Goal: Information Seeking & Learning: Learn about a topic

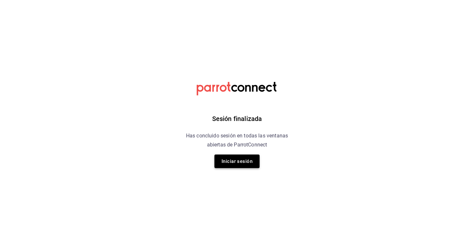
click at [234, 163] on button "Iniciar sesión" at bounding box center [237, 162] width 45 height 14
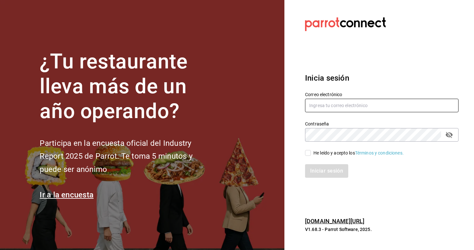
click at [310, 106] on input "text" at bounding box center [382, 106] width 154 height 14
type input "christian.nadal@grupocosteno.com"
click at [308, 156] on input "He leído y acepto los Términos y condiciones." at bounding box center [308, 153] width 6 height 6
checkbox input "true"
click at [318, 174] on button "Iniciar sesión" at bounding box center [327, 171] width 44 height 14
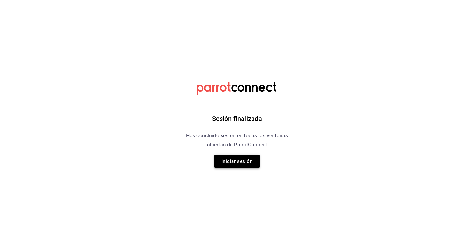
click at [232, 161] on button "Iniciar sesión" at bounding box center [237, 162] width 45 height 14
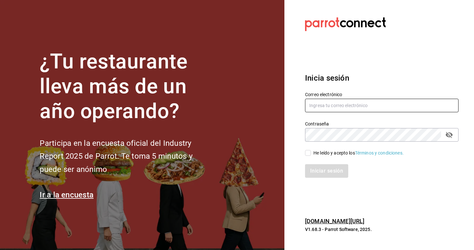
click at [332, 106] on input "text" at bounding box center [382, 106] width 154 height 14
type input "[EMAIL_ADDRESS][DATE][DOMAIN_NAME]"
click at [307, 152] on input "He leído y acepto los Términos y condiciones." at bounding box center [308, 153] width 6 height 6
checkbox input "true"
click at [315, 166] on button "Iniciar sesión" at bounding box center [327, 171] width 44 height 14
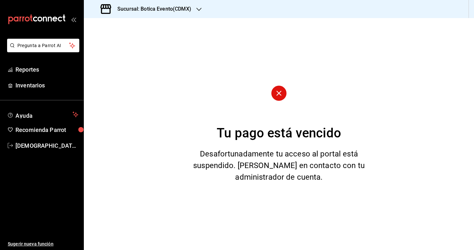
click at [179, 9] on h3 "Sucursal: Botica Evento(CDMX)" at bounding box center [151, 9] width 79 height 8
click at [120, 31] on div "Botica Evento(CDMX)" at bounding box center [132, 28] width 97 height 15
click at [158, 5] on div "Sucursal: Botica Evento(CDMX)" at bounding box center [146, 9] width 115 height 18
click at [121, 41] on div "Botica (CDMX)" at bounding box center [132, 42] width 86 height 7
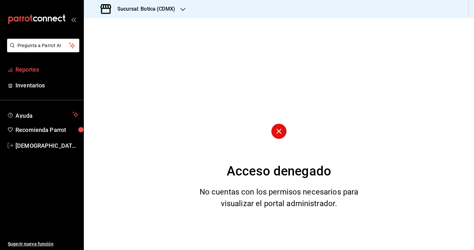
click at [26, 75] on link "Reportes" at bounding box center [42, 70] width 84 height 14
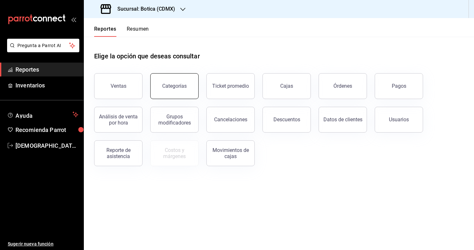
click at [176, 91] on button "Categorías" at bounding box center [174, 86] width 48 height 26
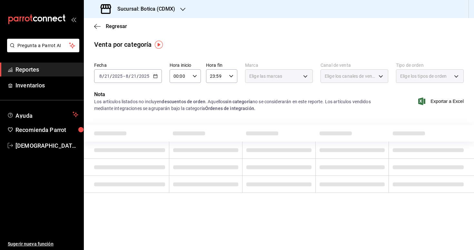
click at [154, 76] on icon "button" at bounding box center [155, 76] width 5 height 5
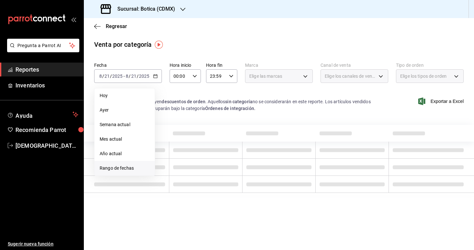
click at [111, 164] on li "Rango de fechas" at bounding box center [125, 168] width 60 height 15
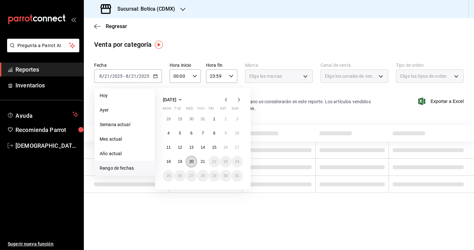
click at [193, 161] on abbr "20" at bounding box center [191, 161] width 4 height 5
click at [203, 161] on abbr "21" at bounding box center [203, 161] width 4 height 5
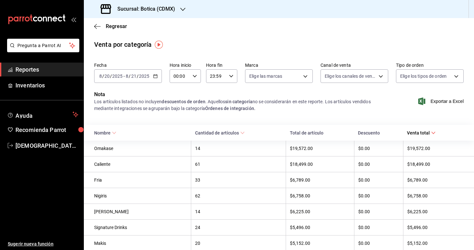
click at [196, 75] on icon "button" at bounding box center [195, 76] width 5 height 5
click at [180, 122] on span "02" at bounding box center [177, 123] width 5 height 5
type input "02:00"
click at [215, 95] on div at bounding box center [237, 125] width 474 height 250
click at [40, 72] on span "Reportes" at bounding box center [46, 69] width 63 height 9
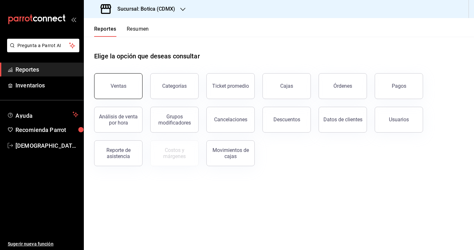
click at [127, 92] on button "Ventas" at bounding box center [118, 86] width 48 height 26
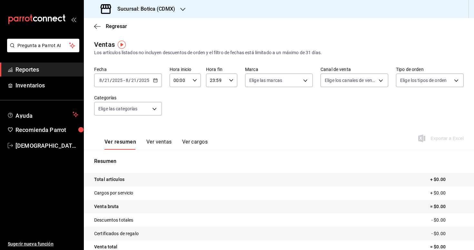
click at [156, 84] on div "[DATE] [DATE] - [DATE] [DATE]" at bounding box center [128, 81] width 68 height 14
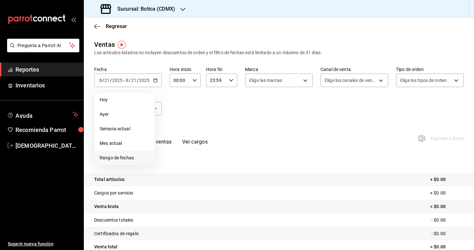
click at [126, 160] on span "Rango de fechas" at bounding box center [125, 158] width 50 height 7
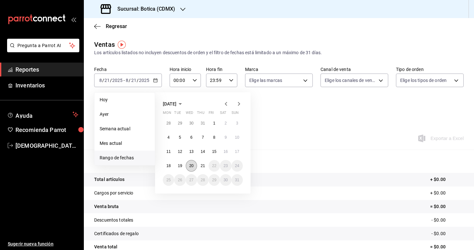
click at [192, 166] on abbr "20" at bounding box center [191, 166] width 4 height 5
click at [203, 167] on abbr "21" at bounding box center [203, 166] width 4 height 5
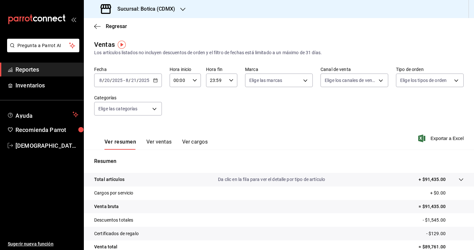
click at [193, 76] on div "00:00 Hora inicio" at bounding box center [185, 81] width 31 height 14
click at [176, 130] on span "02" at bounding box center [177, 127] width 5 height 5
type input "02:00"
click at [219, 124] on div at bounding box center [237, 125] width 474 height 250
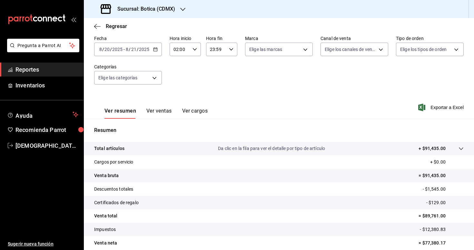
scroll to position [59, 0]
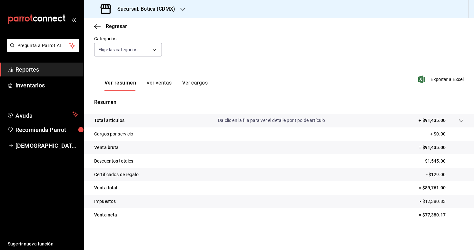
click at [460, 121] on icon at bounding box center [461, 120] width 5 height 5
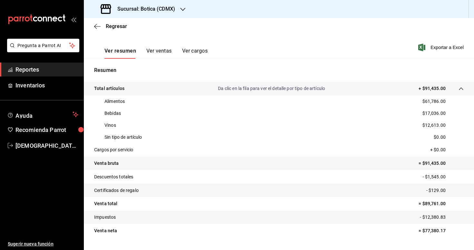
scroll to position [92, 0]
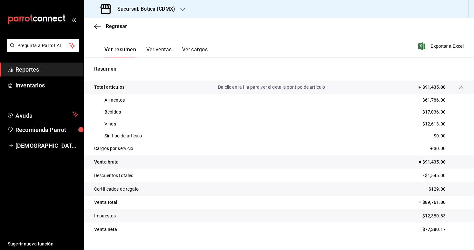
click at [57, 66] on span "Reportes" at bounding box center [46, 69] width 63 height 9
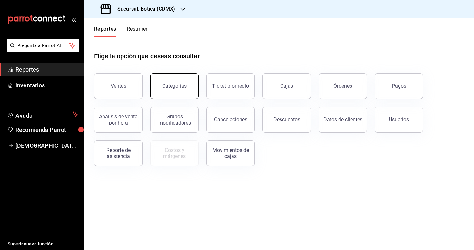
click at [189, 94] on button "Categorías" at bounding box center [174, 86] width 48 height 26
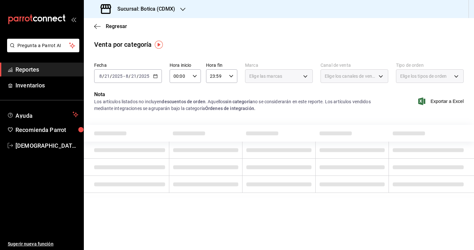
click at [156, 75] on icon "button" at bounding box center [155, 76] width 5 height 5
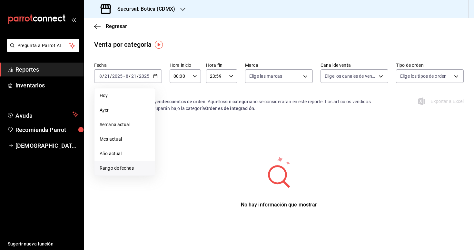
click at [122, 170] on span "Rango de fechas" at bounding box center [125, 168] width 50 height 7
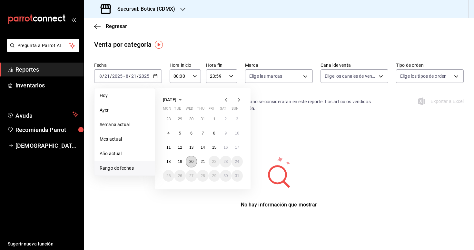
click at [194, 160] on button "20" at bounding box center [191, 162] width 11 height 12
click at [203, 160] on abbr "21" at bounding box center [203, 161] width 4 height 5
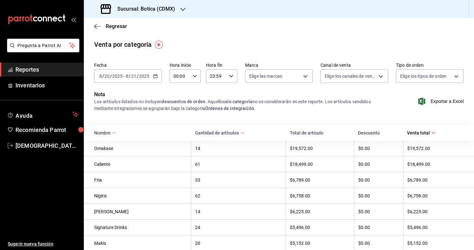
click at [196, 77] on icon "button" at bounding box center [195, 76] width 5 height 5
click at [179, 125] on span "02" at bounding box center [177, 123] width 5 height 5
type input "02:00"
click at [228, 118] on div at bounding box center [237, 125] width 474 height 250
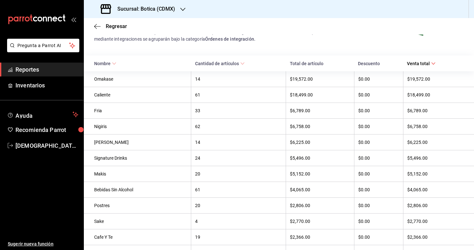
scroll to position [113, 0]
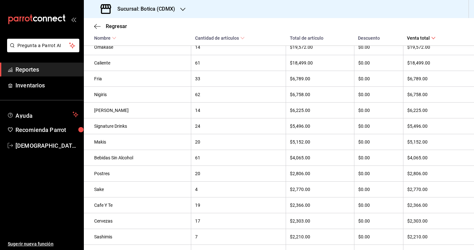
click at [46, 71] on span "Reportes" at bounding box center [46, 69] width 63 height 9
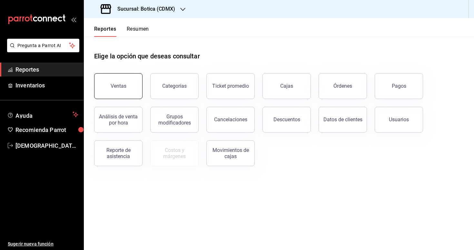
click at [124, 86] on div "Ventas" at bounding box center [119, 86] width 16 height 6
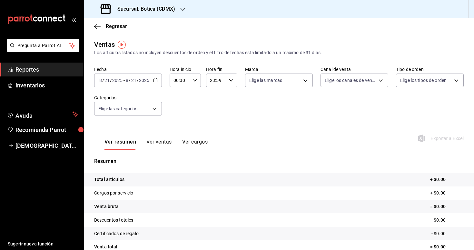
click at [160, 80] on div "[DATE] [DATE] - [DATE] [DATE]" at bounding box center [128, 81] width 68 height 14
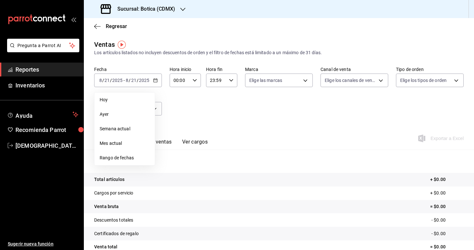
click at [124, 155] on span "Rango de fechas" at bounding box center [125, 158] width 50 height 7
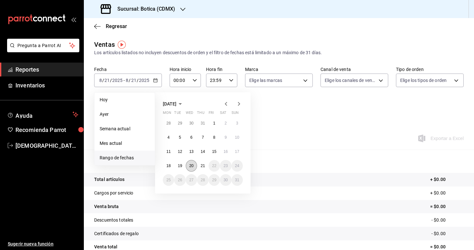
click at [194, 164] on button "20" at bounding box center [191, 166] width 11 height 12
click at [203, 167] on abbr "21" at bounding box center [203, 166] width 4 height 5
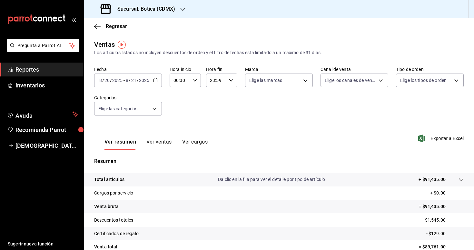
click at [195, 84] on div "00:00 Hora inicio" at bounding box center [185, 81] width 31 height 14
click at [181, 129] on button "02" at bounding box center [177, 127] width 13 height 13
type input "02:00"
click at [226, 116] on div at bounding box center [237, 125] width 474 height 250
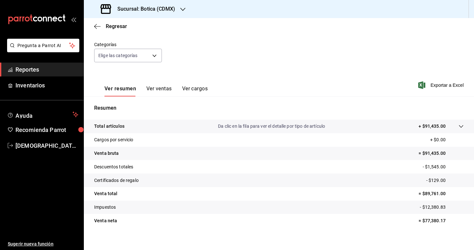
scroll to position [59, 0]
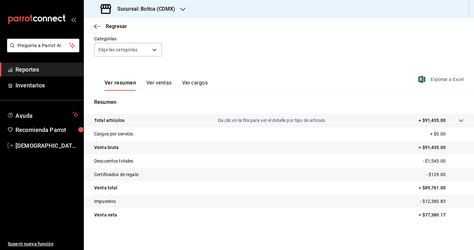
click at [438, 78] on span "Exportar a Excel" at bounding box center [442, 80] width 44 height 8
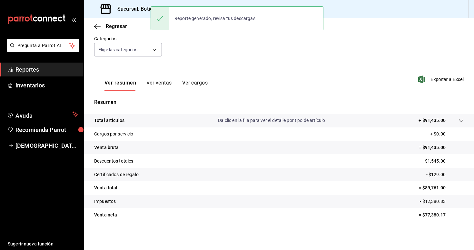
click at [42, 73] on span "Reportes" at bounding box center [46, 69] width 63 height 9
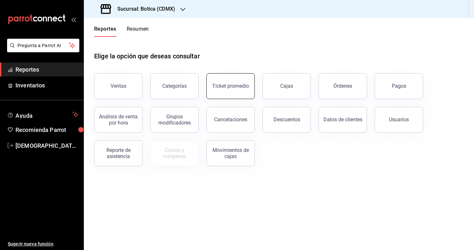
click at [227, 90] on button "Ticket promedio" at bounding box center [231, 86] width 48 height 26
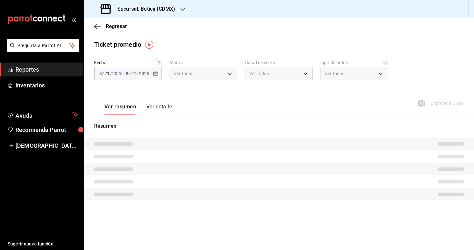
type input "d5352a43-907b-4cea-af89-ed5f283426a2"
type input "PARROT,UBER_EATS,RAPPI,DIDI_FOOD,ONLINE"
type input "68b56432-bc7c-4df1-8cc3-4eafb59ca3cc,EXTERNAL"
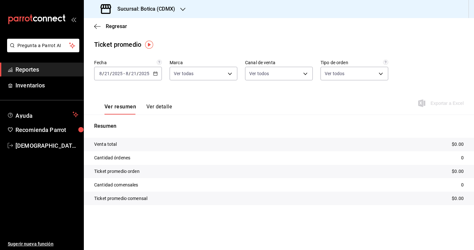
click at [153, 70] on div "[DATE] [DATE] - [DATE] [DATE]" at bounding box center [128, 74] width 68 height 14
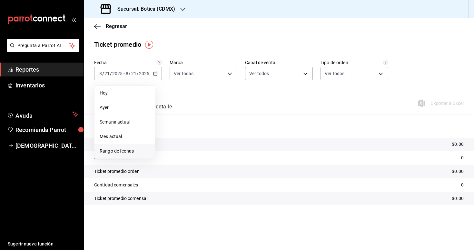
click at [124, 152] on span "Rango de fechas" at bounding box center [125, 151] width 50 height 7
click at [192, 156] on button "20" at bounding box center [191, 159] width 11 height 12
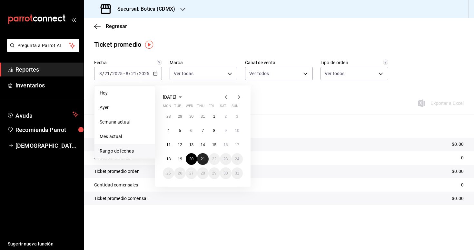
click at [201, 158] on abbr "21" at bounding box center [203, 159] width 4 height 5
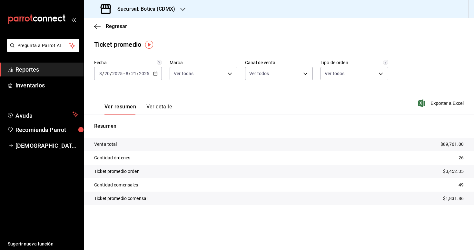
click at [149, 108] on button "Ver detalle" at bounding box center [158, 109] width 25 height 11
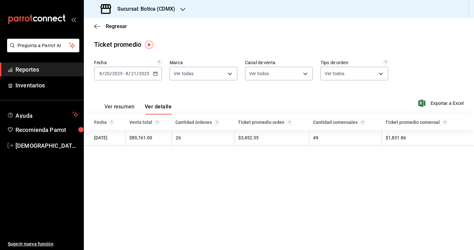
click at [118, 106] on button "Ver resumen" at bounding box center [120, 109] width 30 height 11
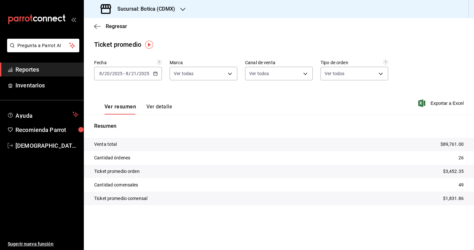
click at [38, 72] on span "Reportes" at bounding box center [46, 69] width 63 height 9
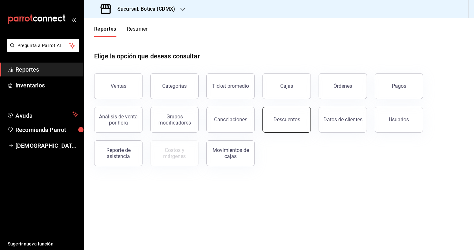
click at [294, 117] on div "Descuentos" at bounding box center [287, 119] width 27 height 6
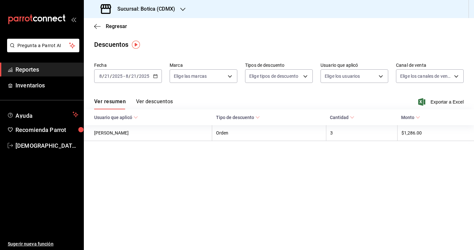
click at [157, 76] on div "2025-08-21 8 / 21 / 2025 - 2025-08-21 8 / 21 / 2025" at bounding box center [128, 76] width 68 height 14
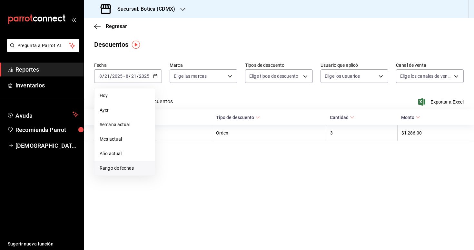
click at [123, 169] on span "Rango de fechas" at bounding box center [125, 168] width 50 height 7
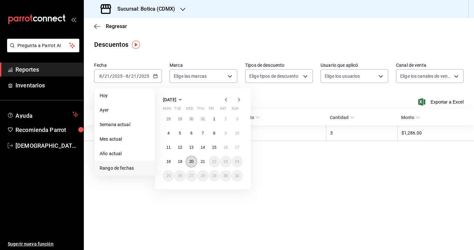
click at [192, 158] on button "20" at bounding box center [191, 162] width 11 height 12
click at [201, 160] on abbr "21" at bounding box center [203, 161] width 4 height 5
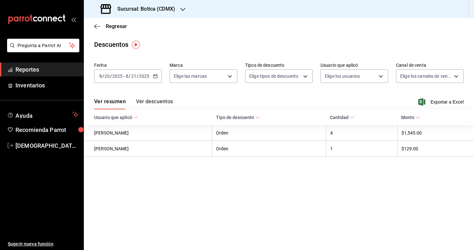
click at [152, 105] on button "Ver descuentos" at bounding box center [154, 103] width 37 height 11
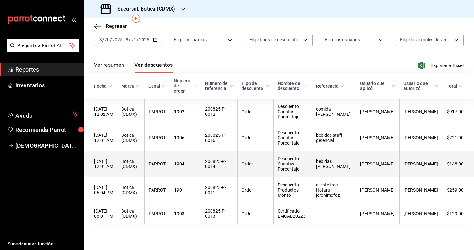
scroll to position [19, 0]
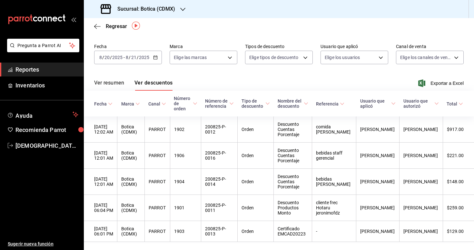
click at [43, 68] on span "Reportes" at bounding box center [46, 69] width 63 height 9
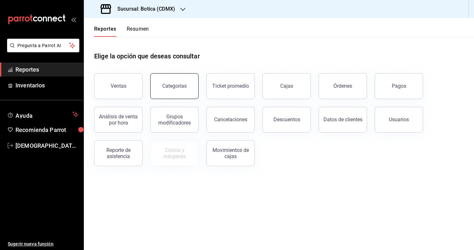
click at [187, 92] on button "Categorías" at bounding box center [174, 86] width 48 height 26
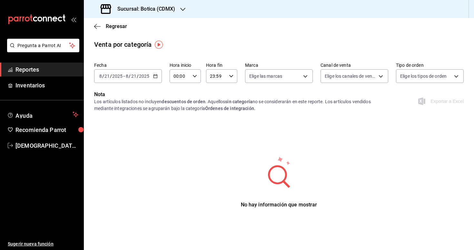
drag, startPoint x: 153, startPoint y: 76, endPoint x: 156, endPoint y: 77, distance: 3.8
click at [156, 77] on icon "button" at bounding box center [155, 76] width 5 height 5
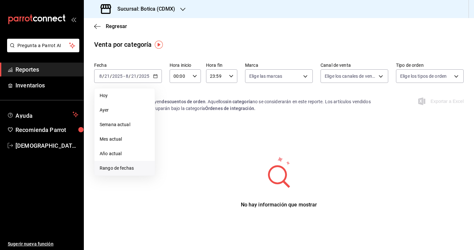
click at [125, 168] on span "Rango de fechas" at bounding box center [125, 168] width 50 height 7
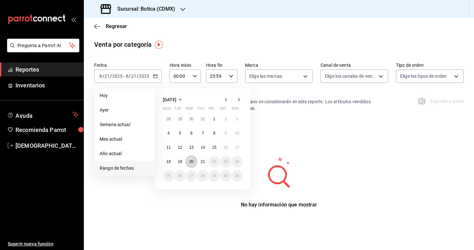
click at [190, 166] on button "20" at bounding box center [191, 162] width 11 height 12
click at [199, 164] on button "21" at bounding box center [202, 162] width 11 height 12
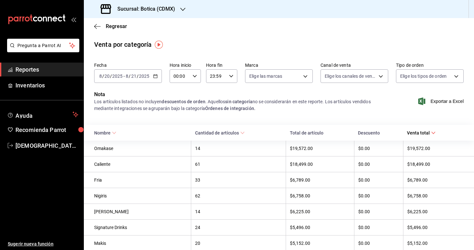
click at [196, 76] on icon "button" at bounding box center [195, 76] width 5 height 5
click at [180, 124] on button "02" at bounding box center [177, 123] width 13 height 13
type input "02:00"
click at [229, 108] on div at bounding box center [237, 125] width 474 height 250
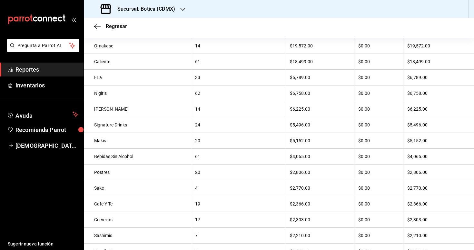
scroll to position [103, 0]
